Goal: Information Seeking & Learning: Learn about a topic

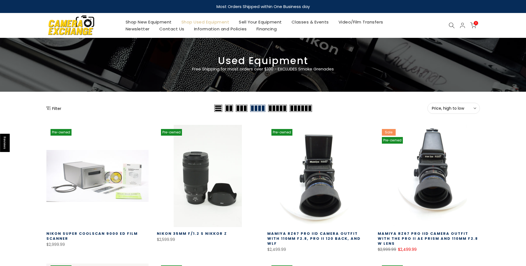
click at [467, 111] on button "Price, high to low Sort" at bounding box center [454, 108] width 52 height 11
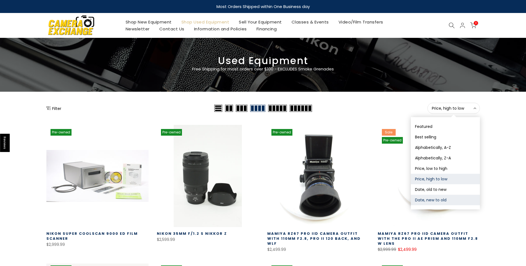
click at [422, 199] on button "Date, new to old" at bounding box center [445, 200] width 69 height 10
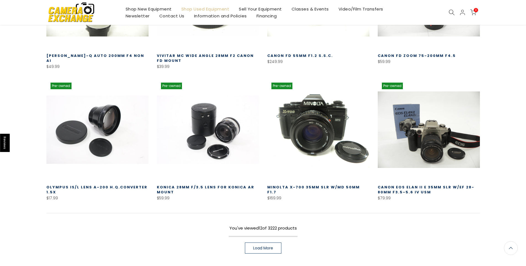
scroll to position [318, 0]
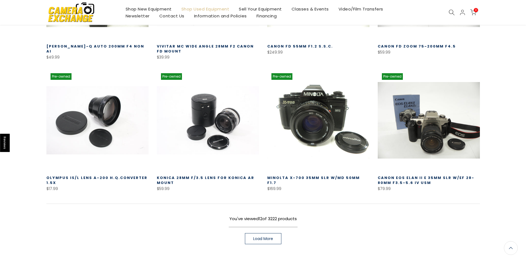
click at [277, 237] on link "Load More" at bounding box center [263, 238] width 36 height 11
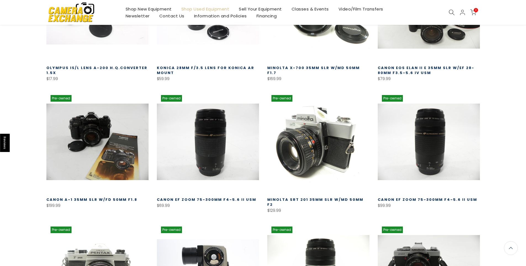
scroll to position [429, 0]
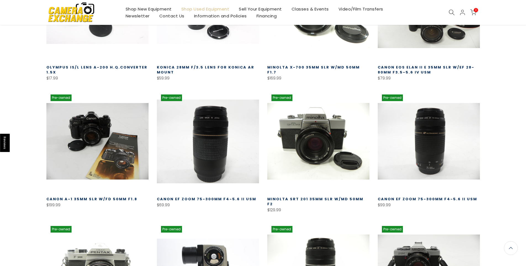
click at [236, 132] on link at bounding box center [208, 141] width 102 height 102
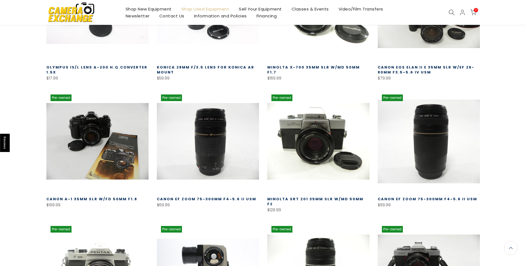
click at [411, 136] on link at bounding box center [429, 141] width 102 height 102
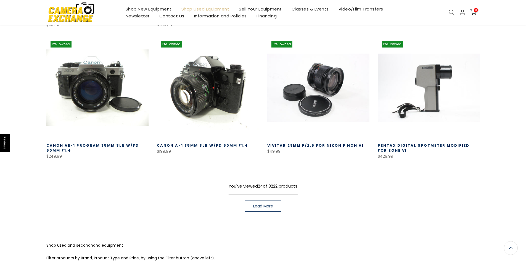
scroll to position [761, 0]
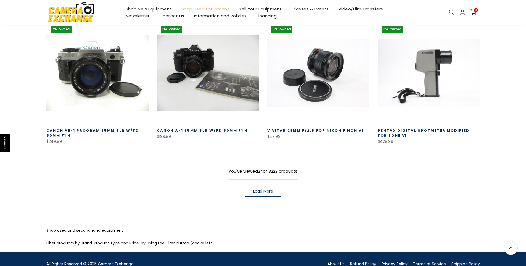
click at [260, 189] on span "Load More" at bounding box center [263, 191] width 20 height 4
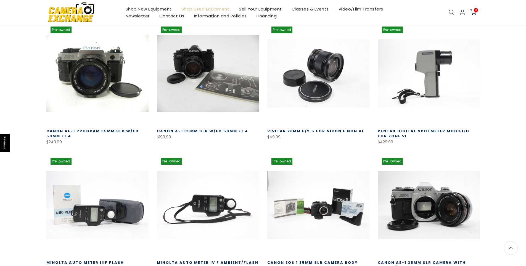
scroll to position [761, 0]
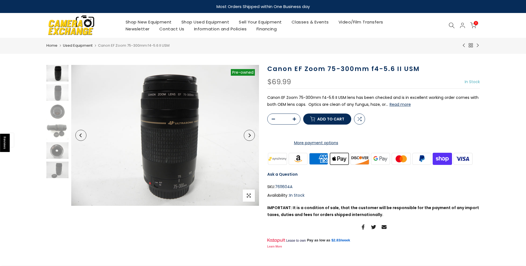
click at [396, 105] on button "Read more" at bounding box center [400, 104] width 21 height 5
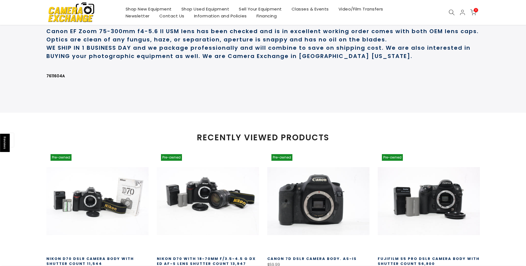
scroll to position [288, 0]
